Goal: Information Seeking & Learning: Learn about a topic

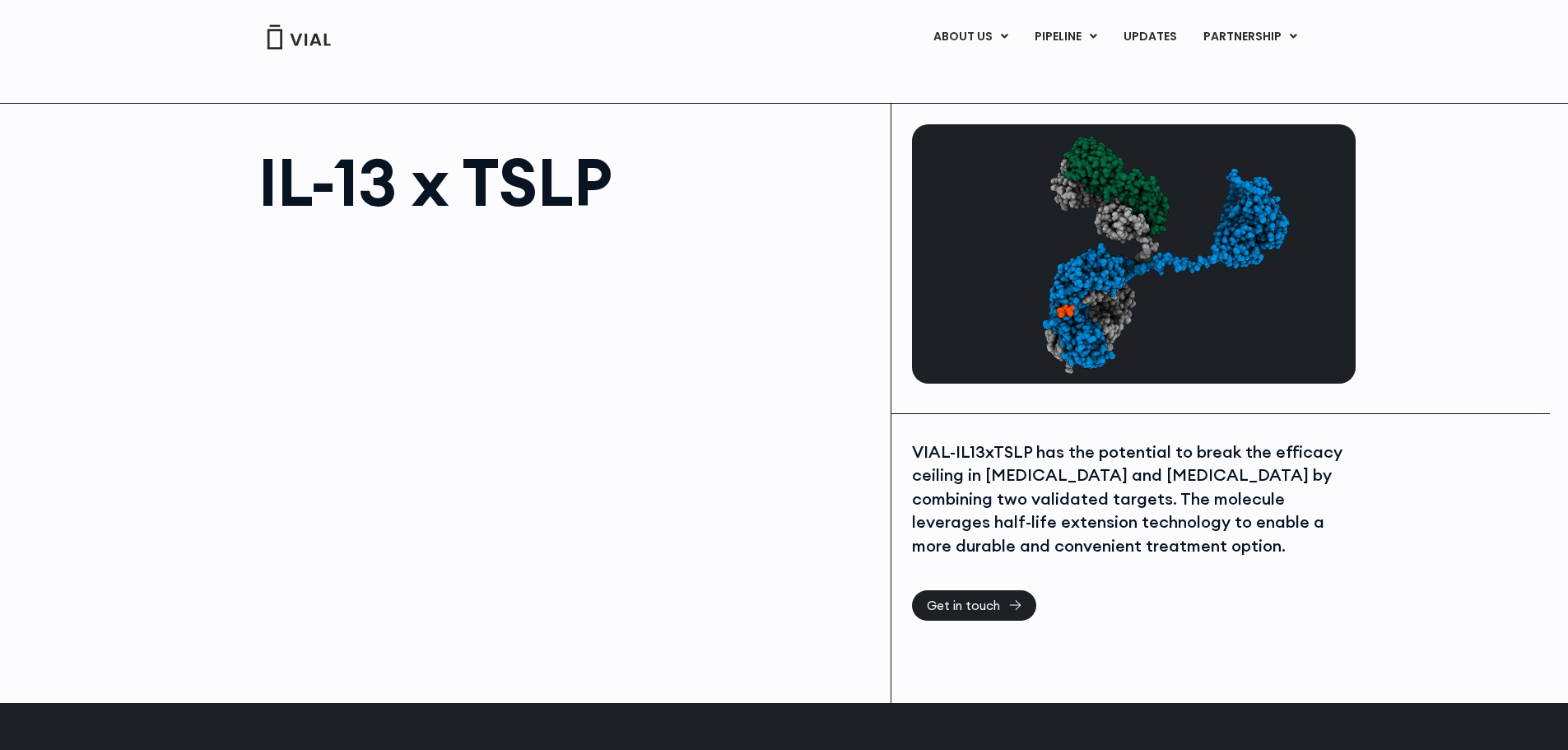
click at [325, 333] on div at bounding box center [566, 417] width 616 height 371
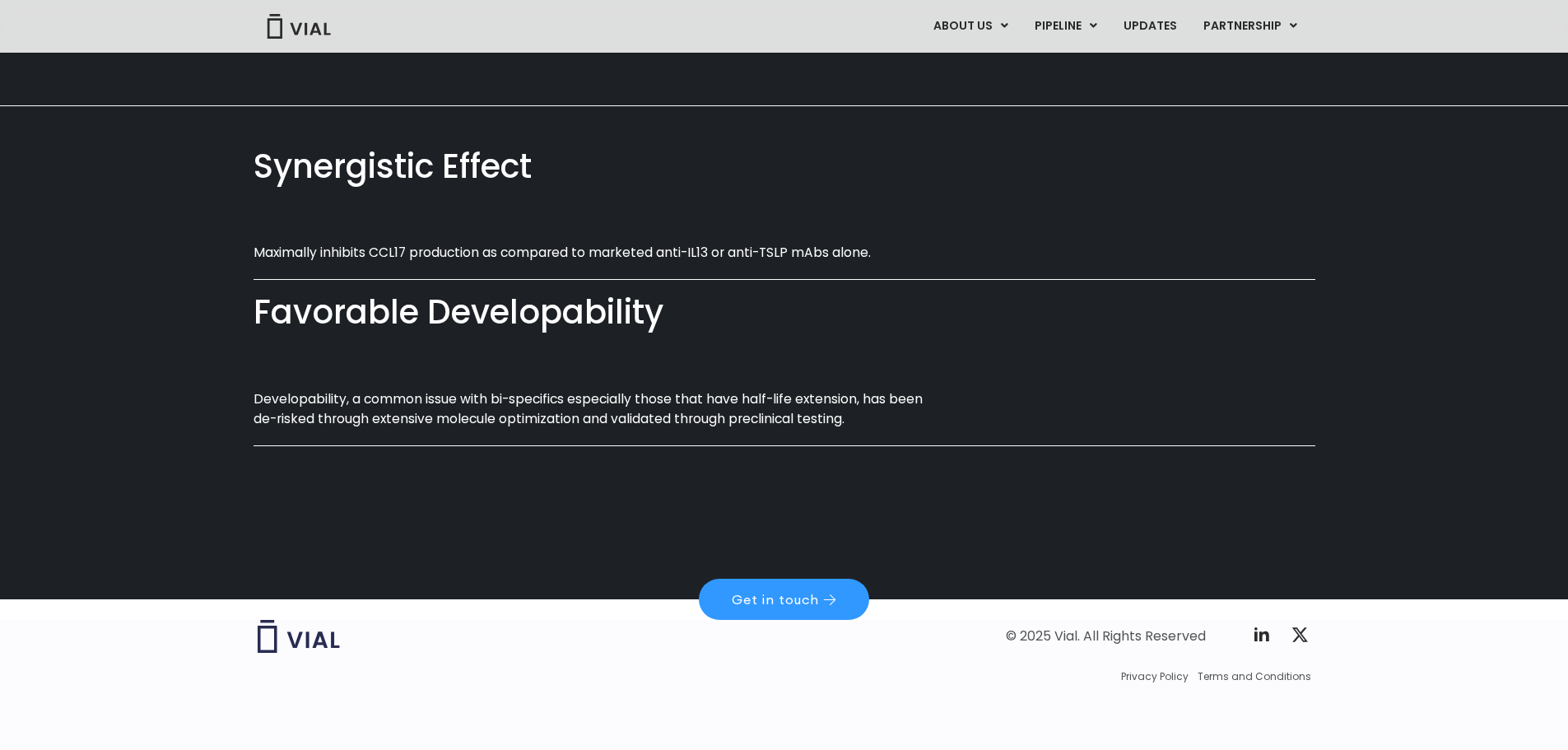
scroll to position [968, 0]
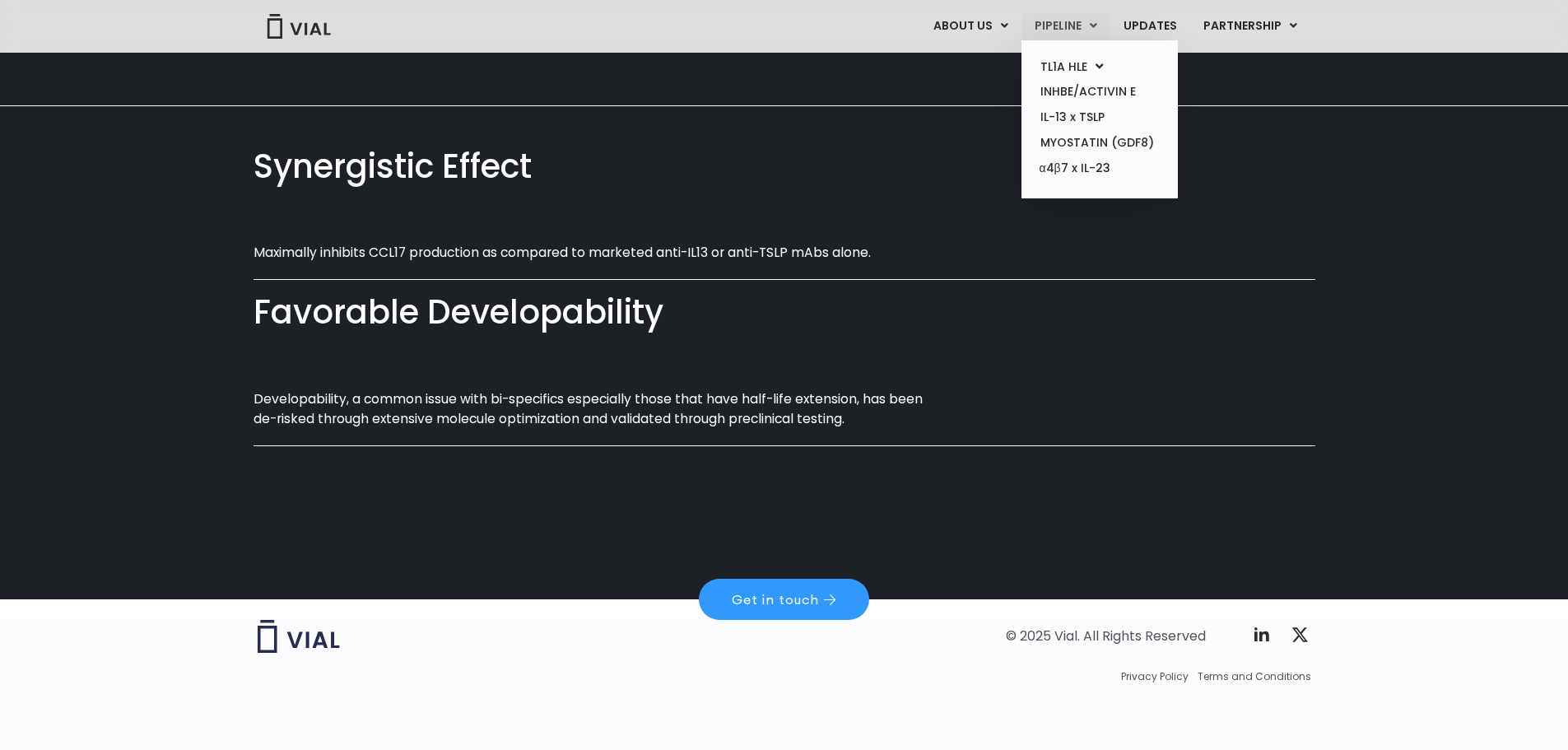
click at [1055, 22] on link "PIPELINE" at bounding box center [1065, 26] width 88 height 28
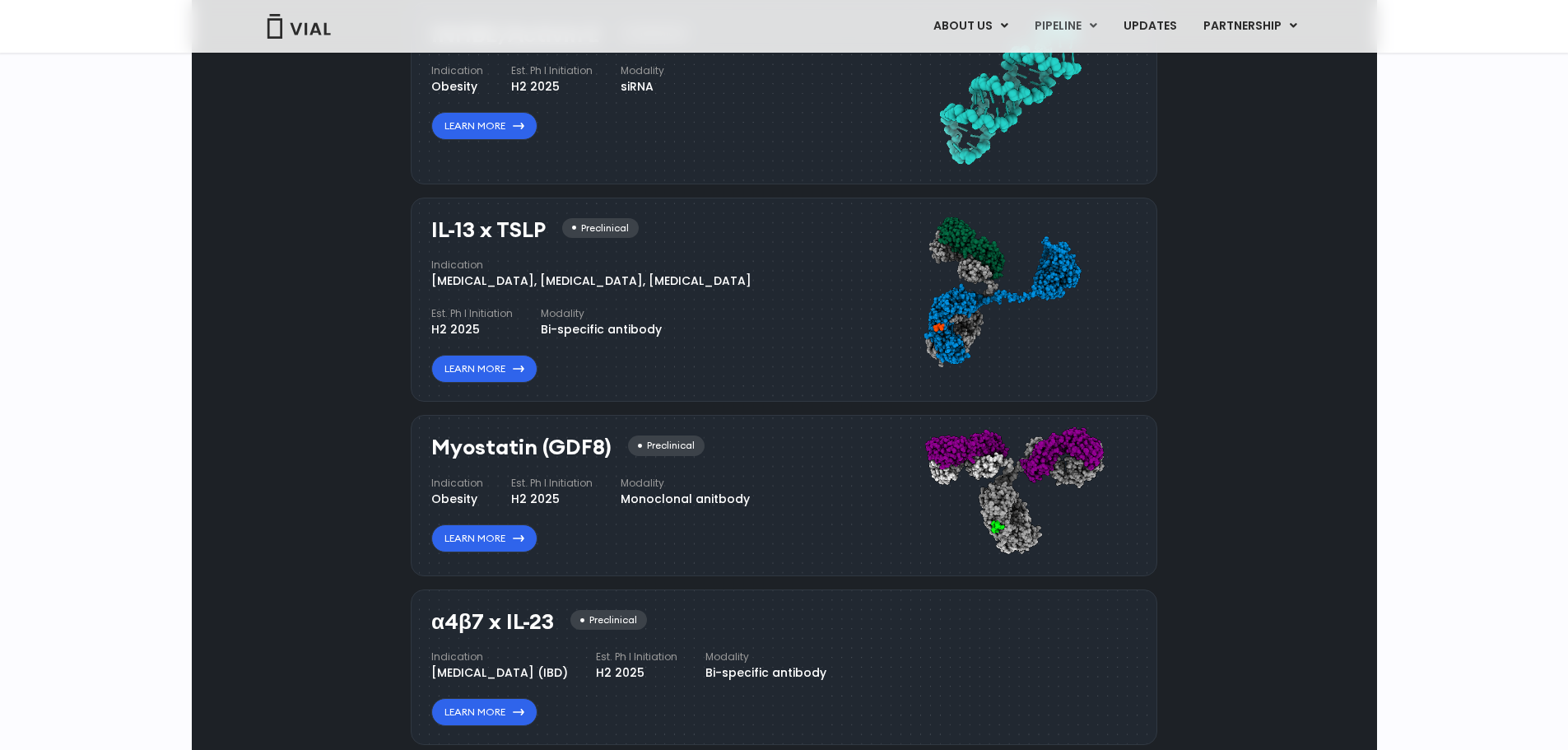
scroll to position [1457, 0]
click at [455, 382] on link "Learn More" at bounding box center [484, 368] width 107 height 28
click at [476, 383] on link "Learn More" at bounding box center [484, 369] width 107 height 28
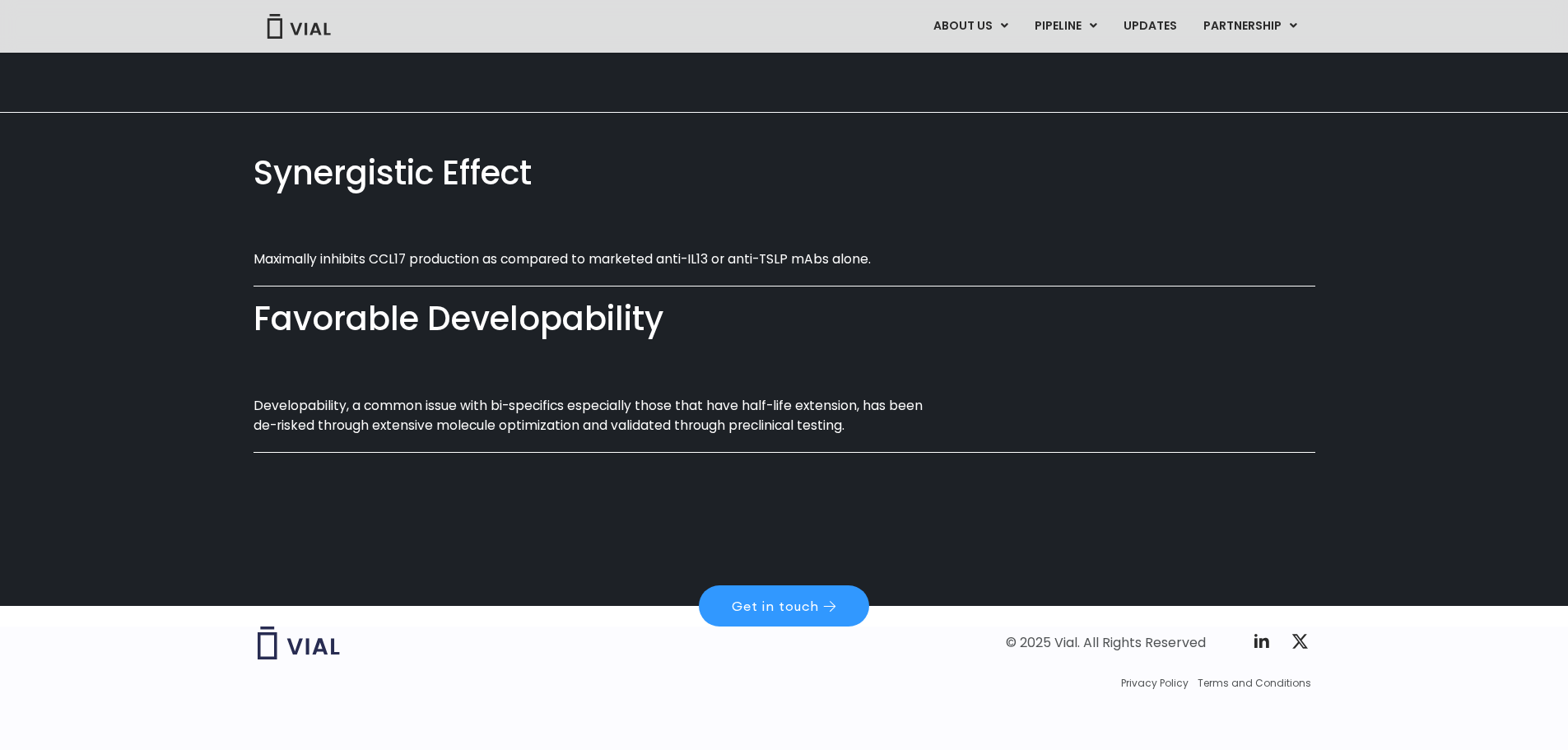
scroll to position [896, 0]
